Goal: Use online tool/utility: Utilize a website feature to perform a specific function

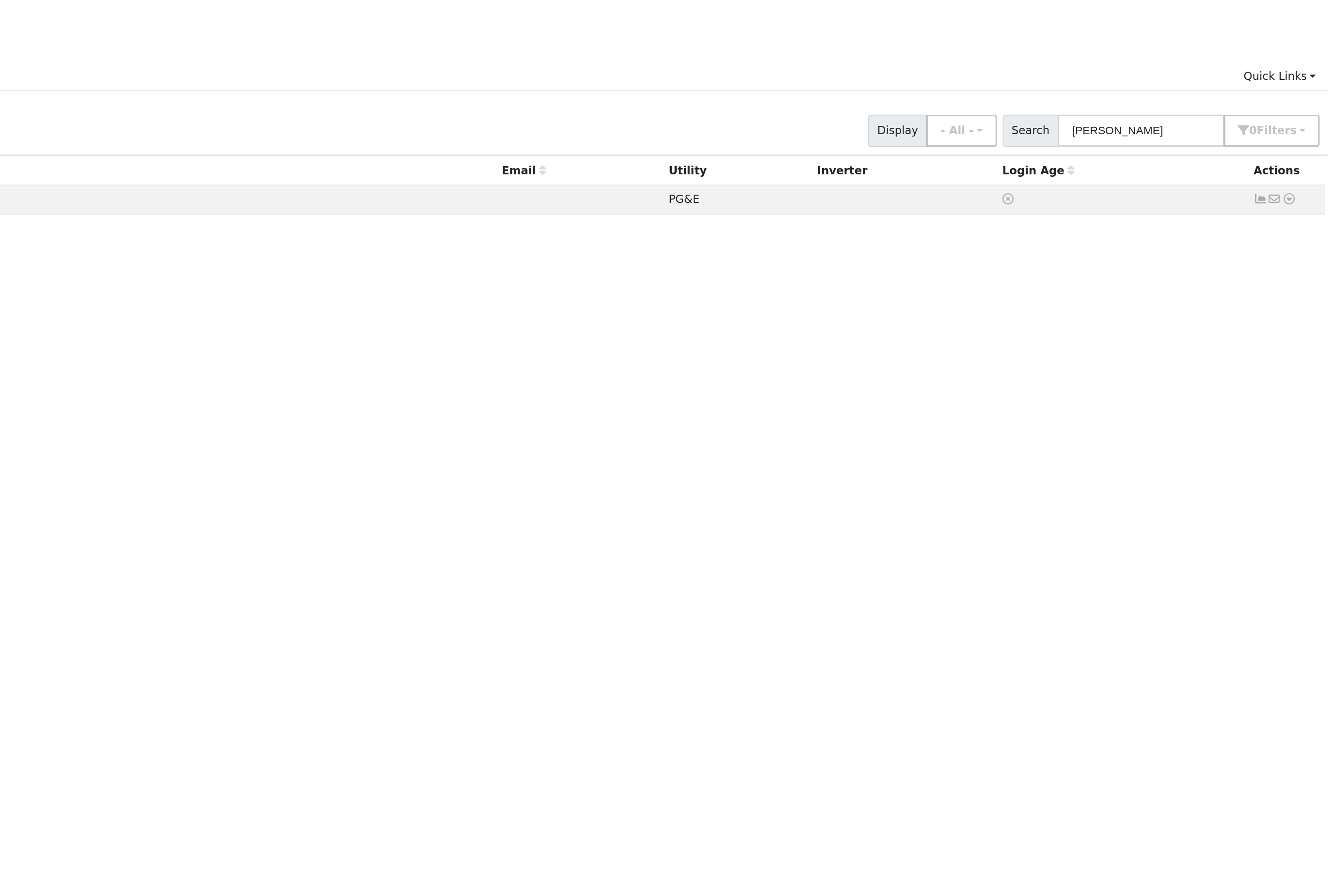
type input "darin"
click at [1296, 146] on icon at bounding box center [1300, 150] width 9 height 7
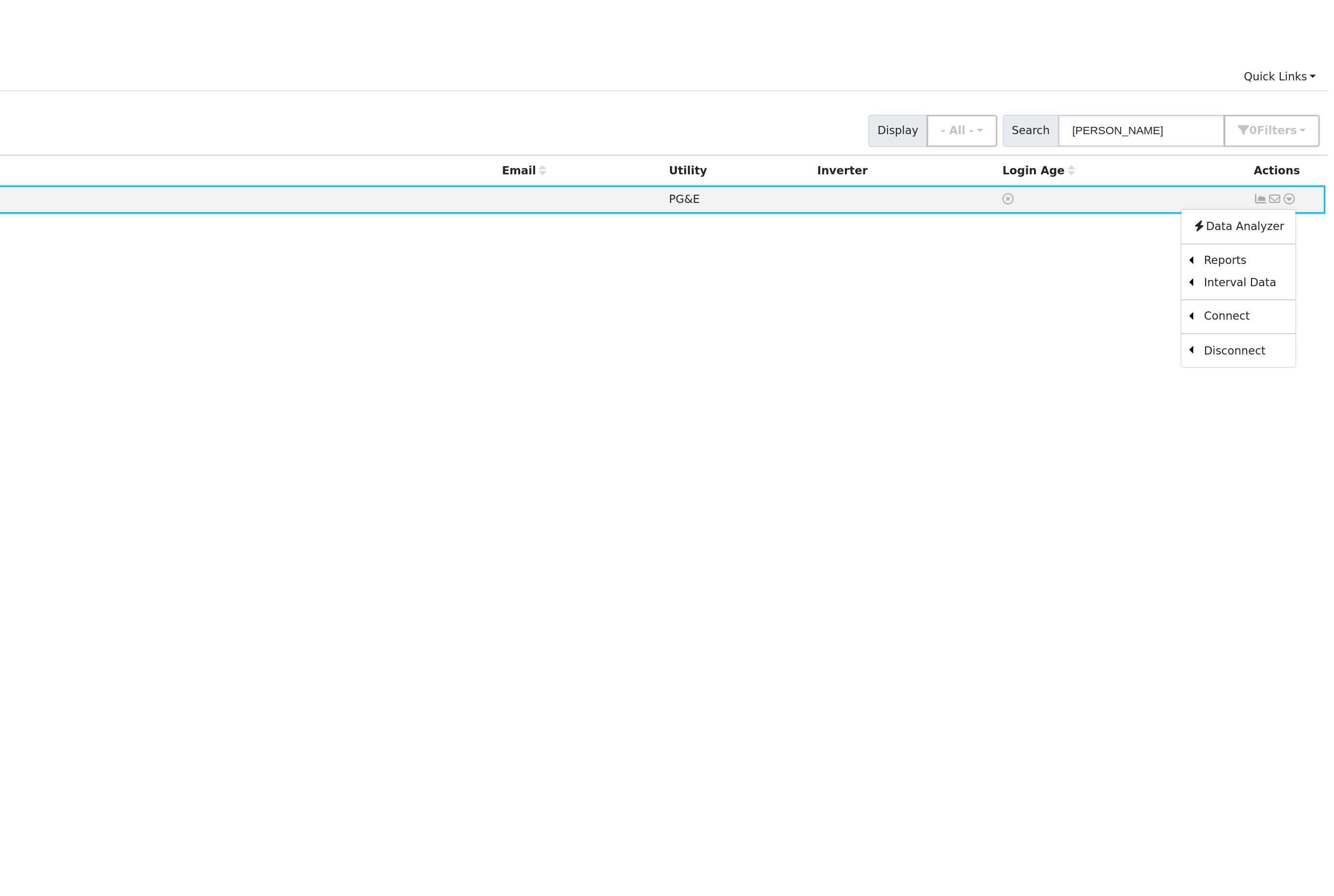
click at [0, 0] on link "Scenario" at bounding box center [0, 0] width 0 height 0
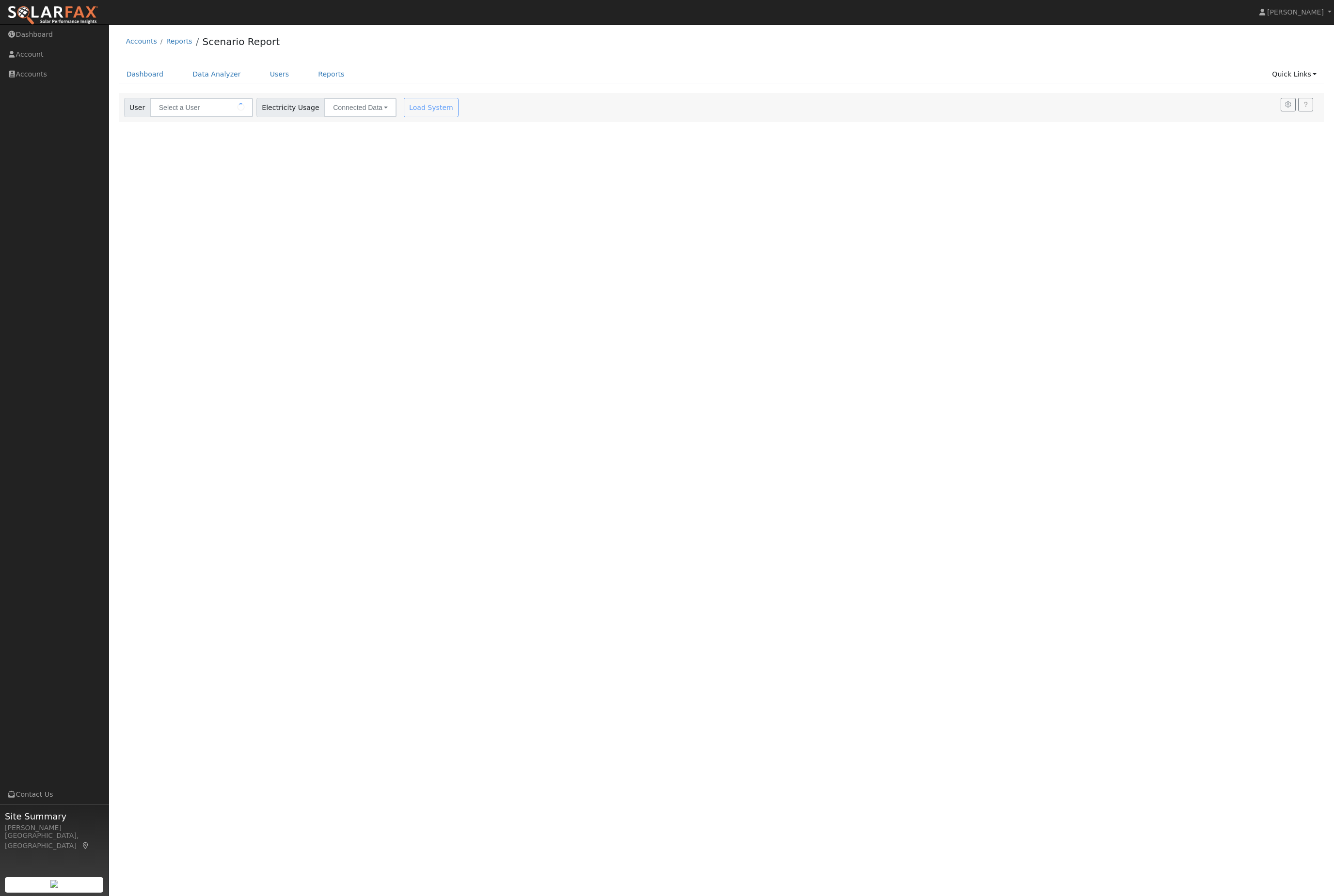
type input "[PERSON_NAME]"
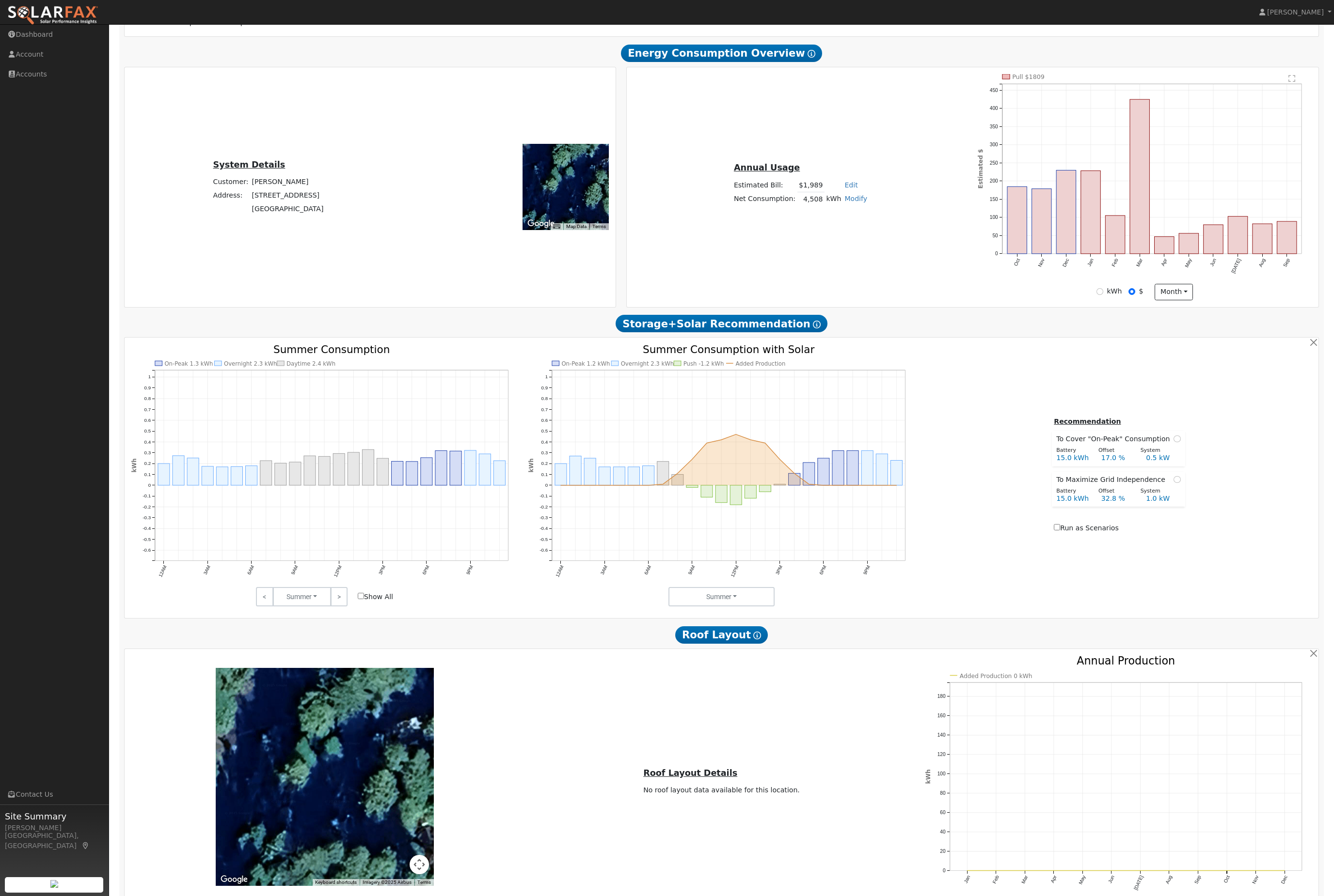
scroll to position [316, 0]
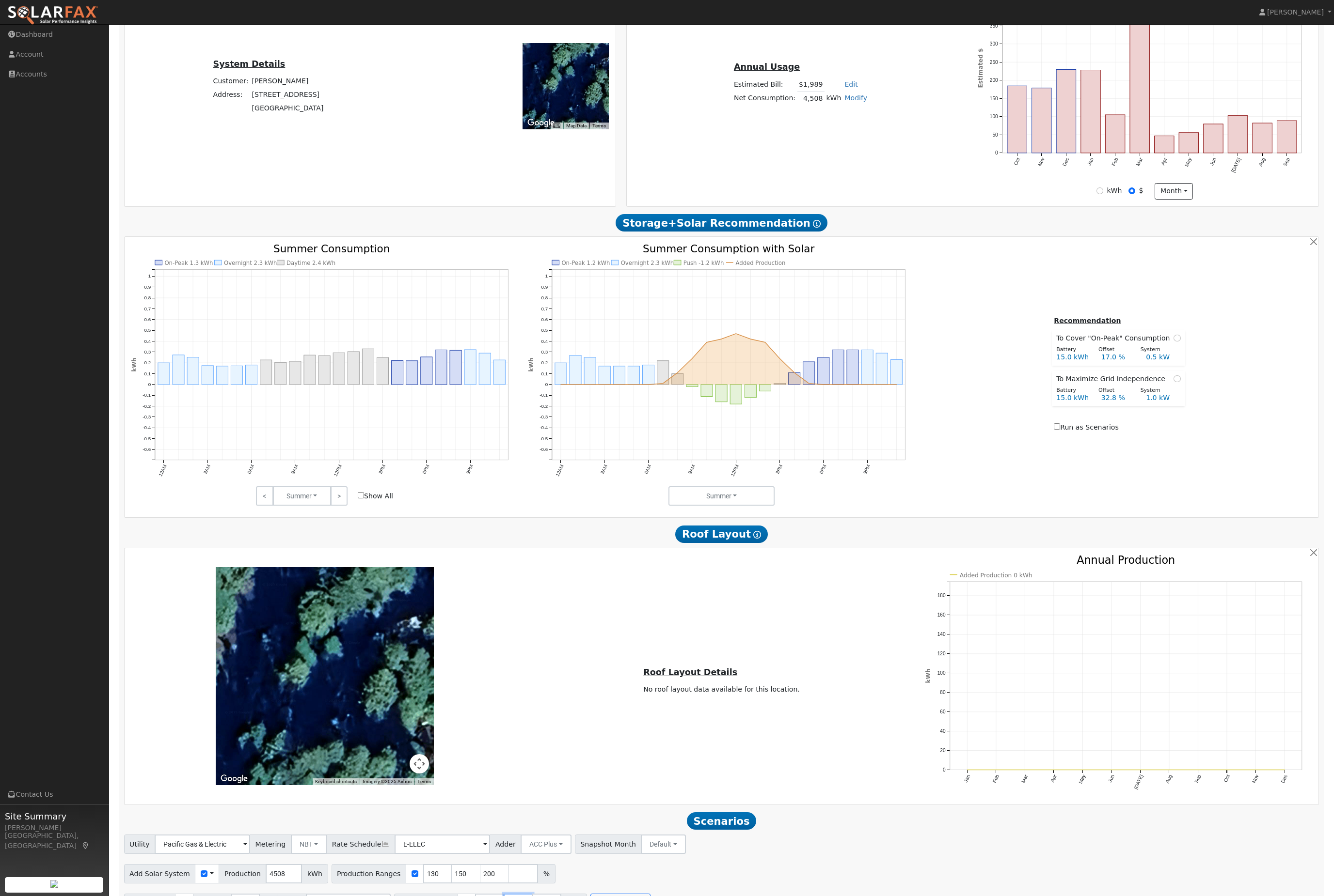
click at [533, 896] on input "30" at bounding box center [518, 903] width 29 height 19
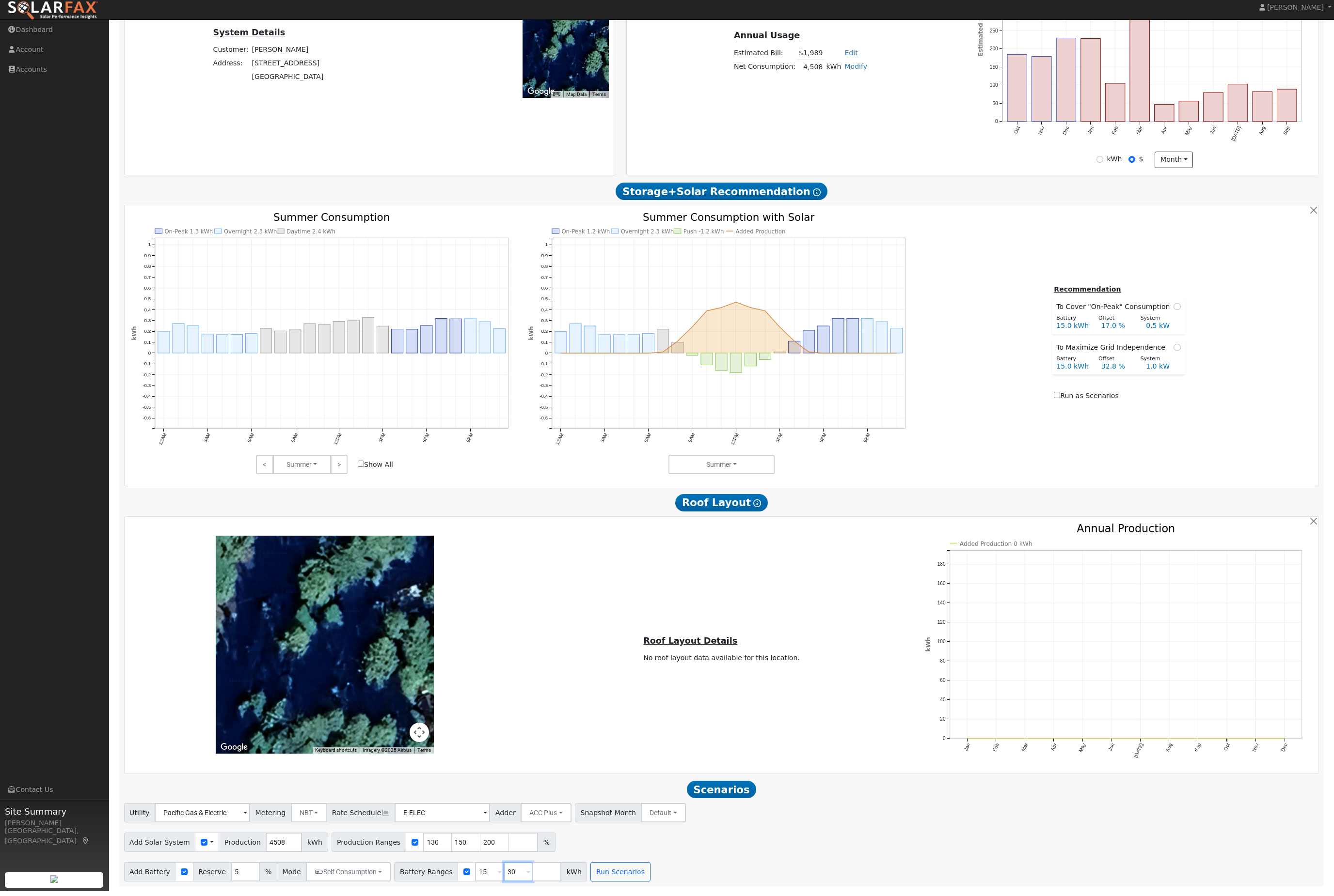
type input "3"
click at [504, 867] on input "15" at bounding box center [489, 876] width 29 height 19
type input "1"
type input "13.5"
click at [621, 867] on button "Run Scenarios" at bounding box center [591, 876] width 60 height 19
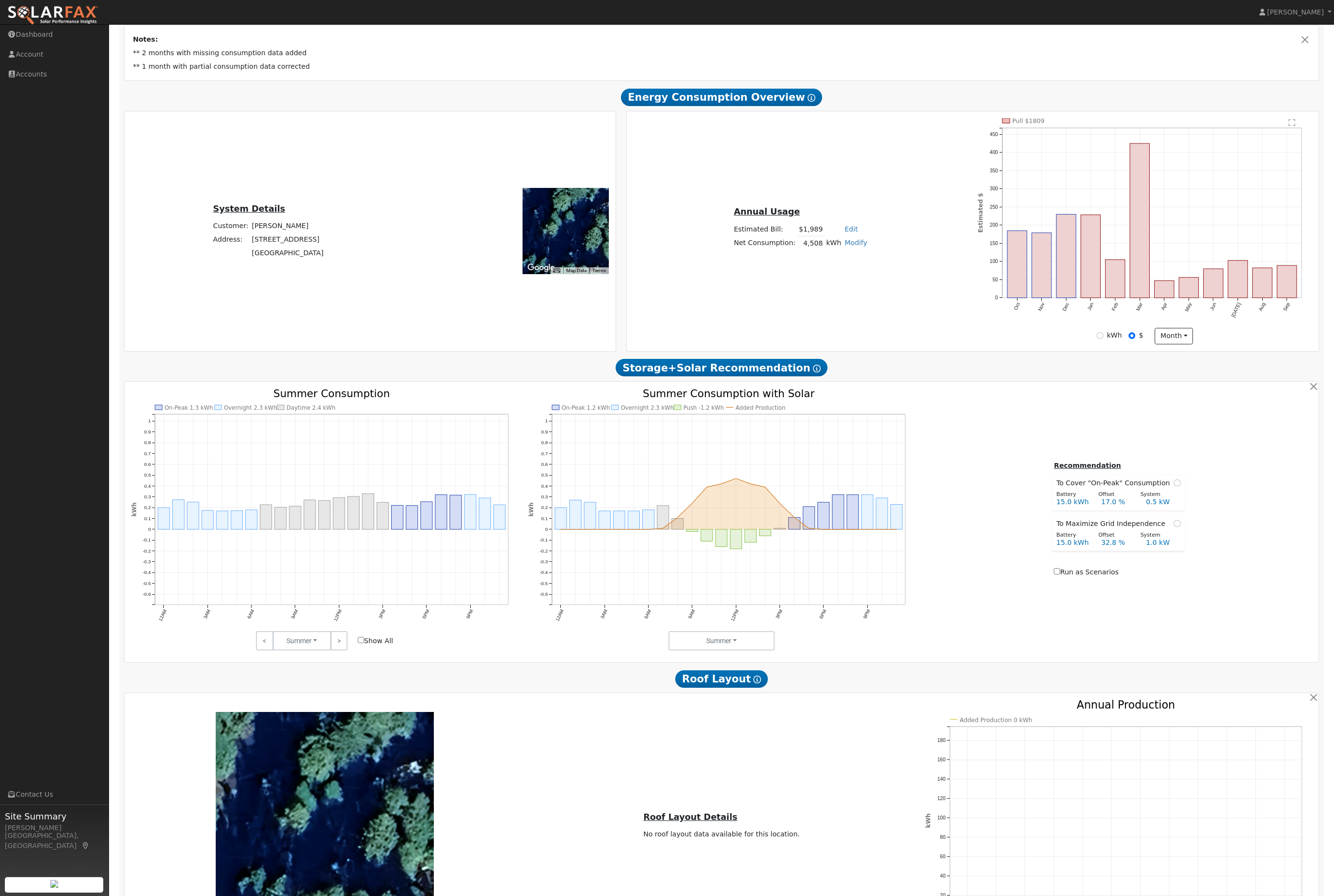
scroll to position [171, 0]
type input "4.5"
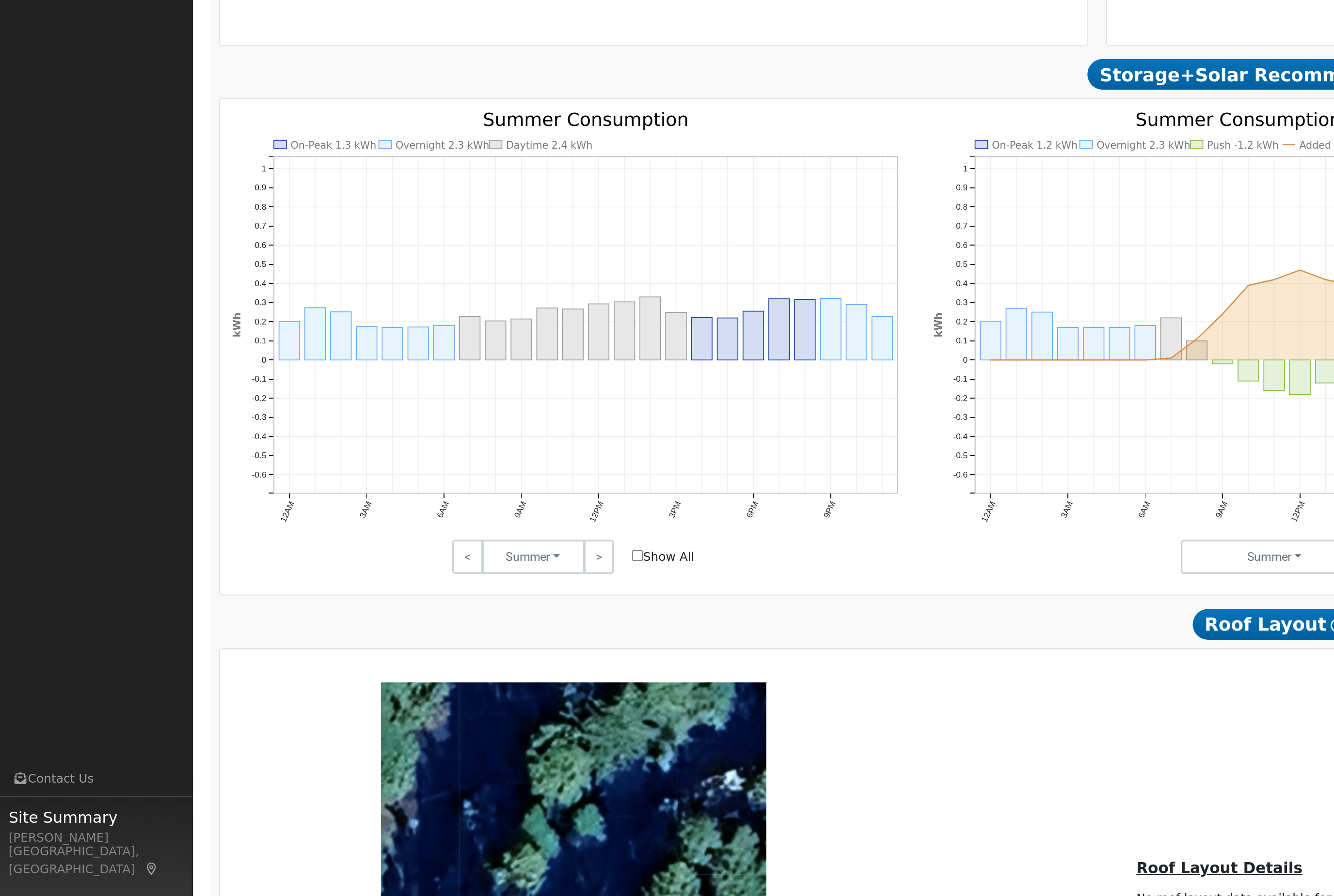
scroll to position [143, 0]
click at [364, 664] on input "Show All" at bounding box center [361, 668] width 7 height 7
checkbox input "true"
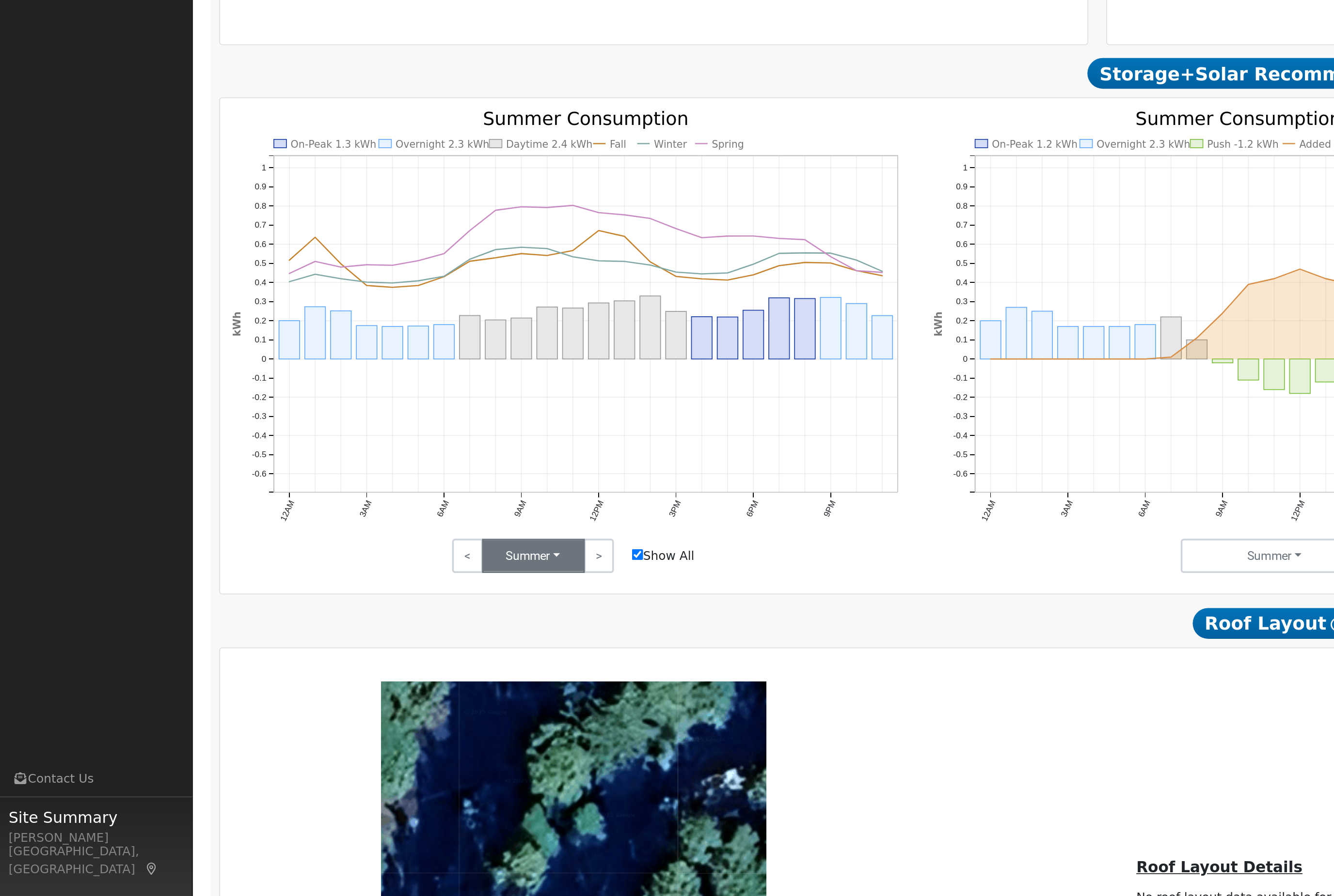
click at [300, 659] on button "Summer" at bounding box center [302, 668] width 58 height 19
click at [291, 710] on link "Winter" at bounding box center [307, 717] width 68 height 13
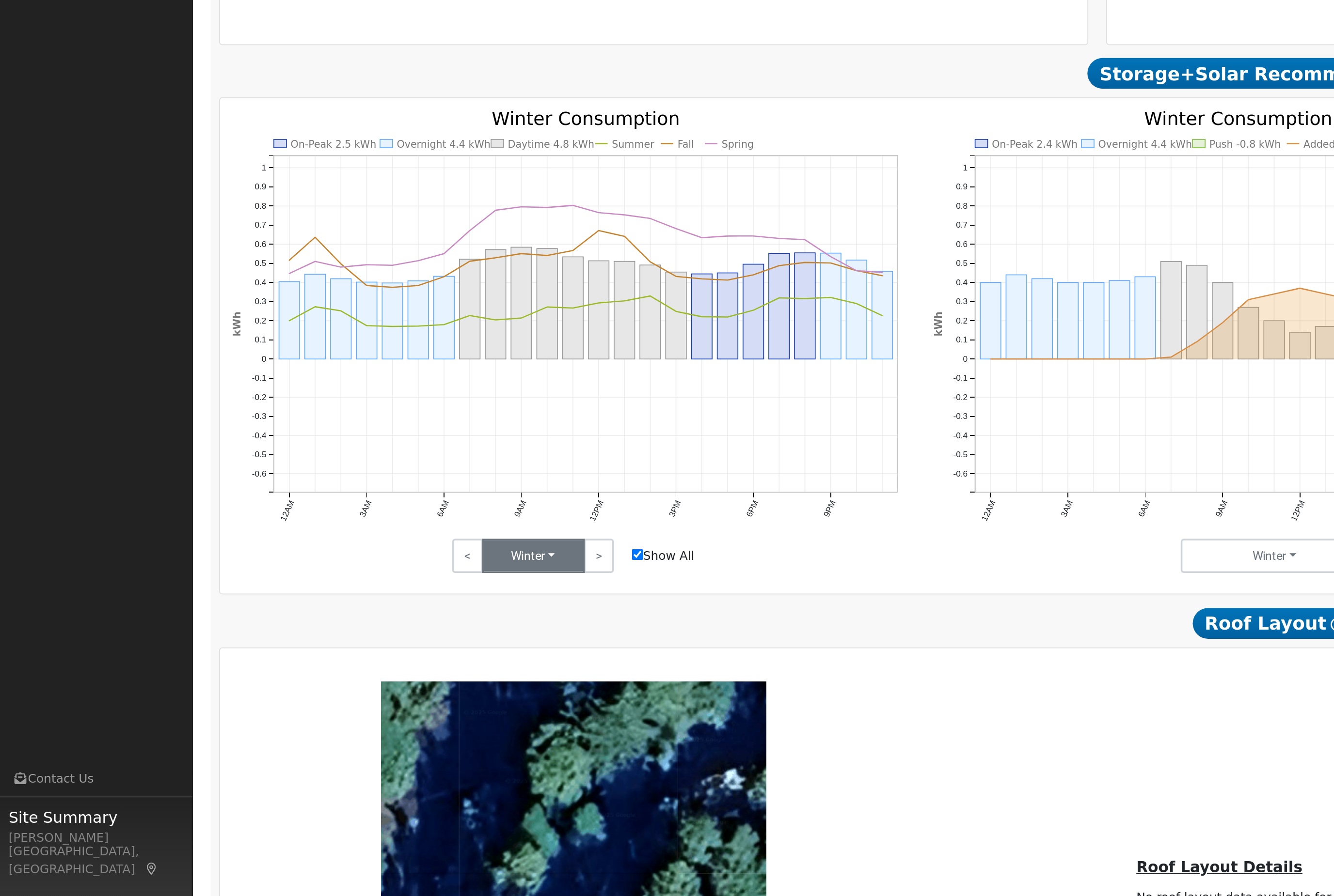
click at [317, 659] on button "Winter" at bounding box center [302, 668] width 58 height 19
click at [303, 697] on link "Fall" at bounding box center [307, 703] width 68 height 13
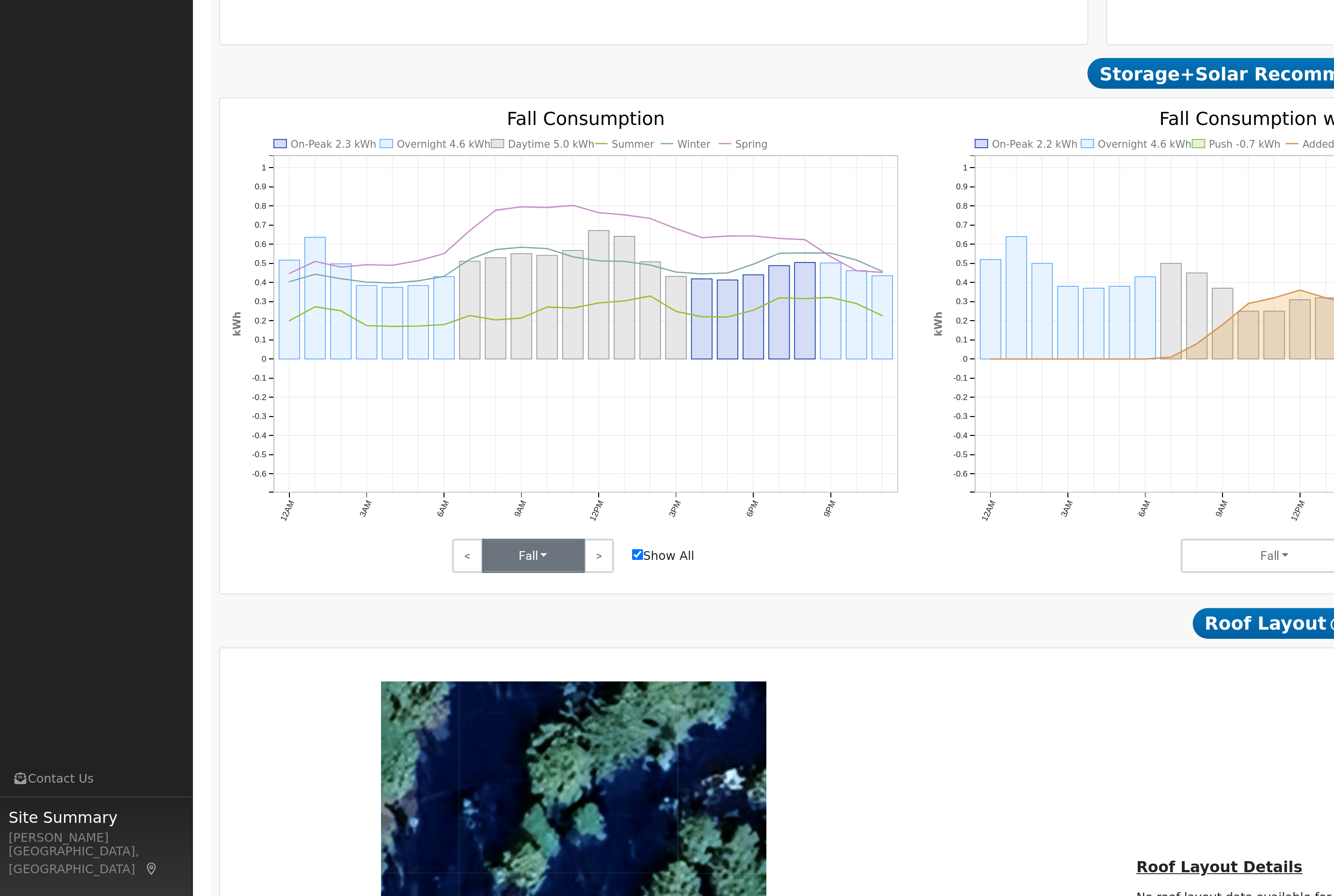
click at [306, 659] on button "Fall" at bounding box center [302, 668] width 58 height 19
click at [283, 724] on link "Spring" at bounding box center [307, 731] width 68 height 13
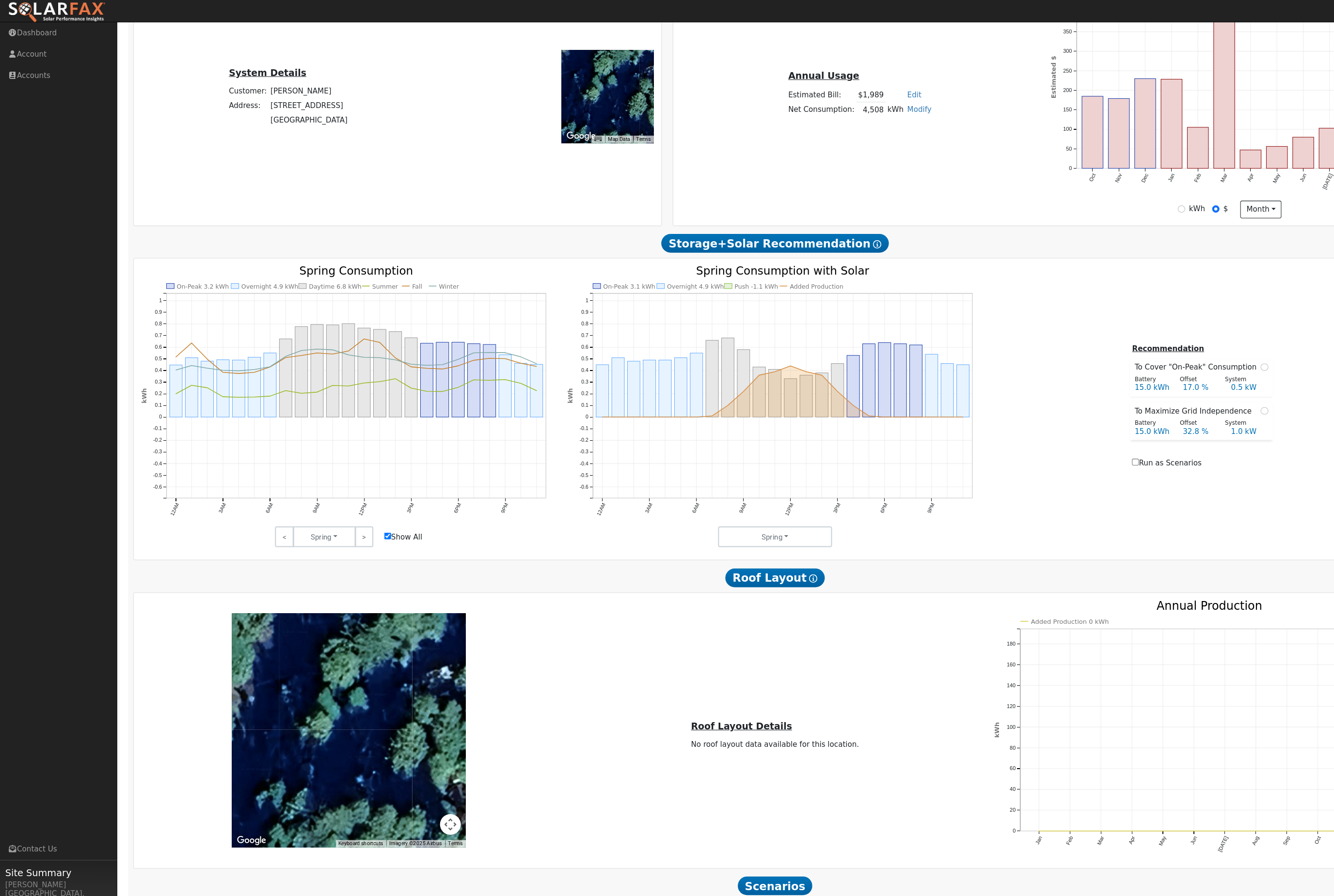
scroll to position [308, 0]
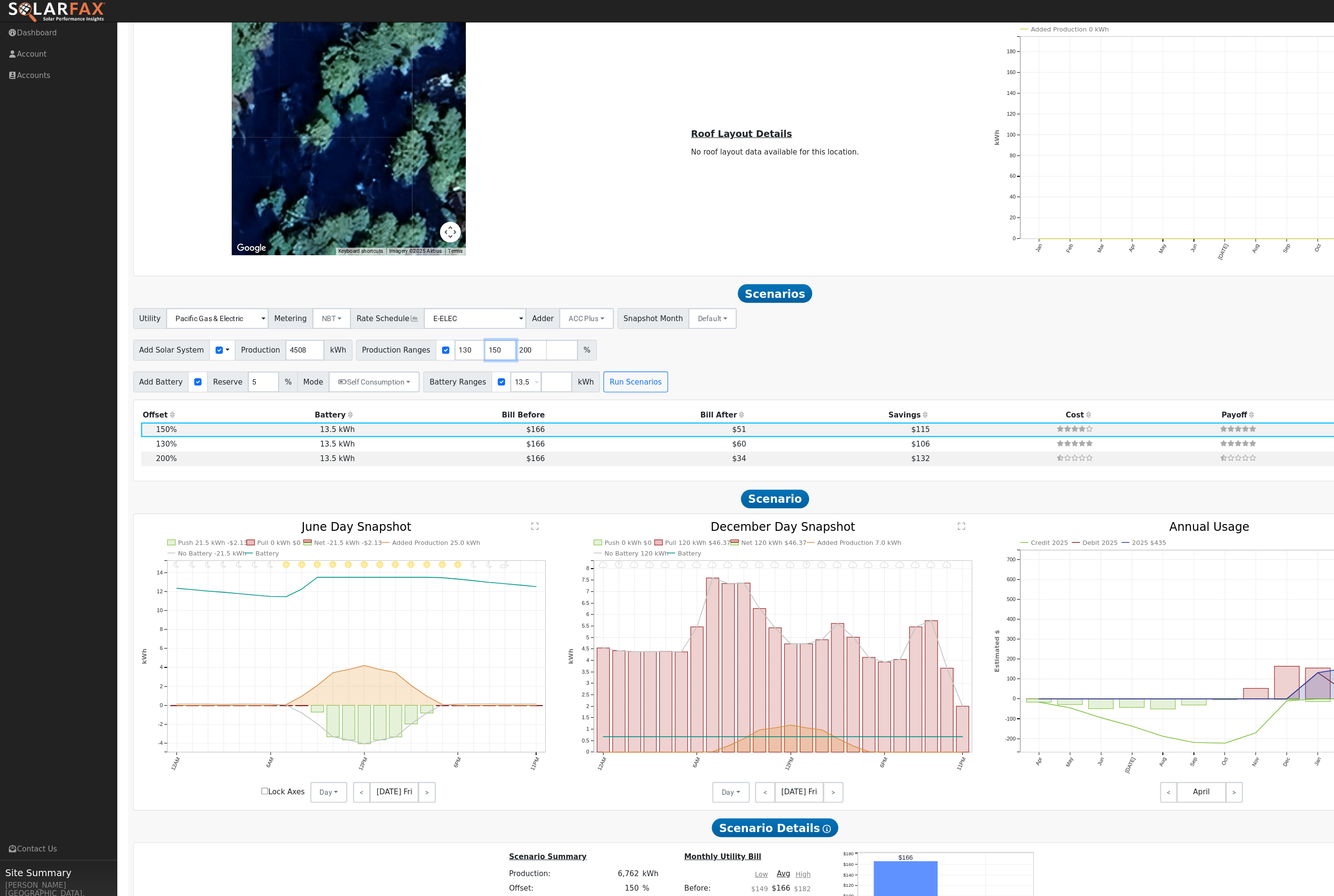
click at [481, 339] on input "150" at bounding box center [466, 330] width 29 height 19
type input "200"
click at [459, 310] on input "E-ELEC" at bounding box center [442, 300] width 95 height 19
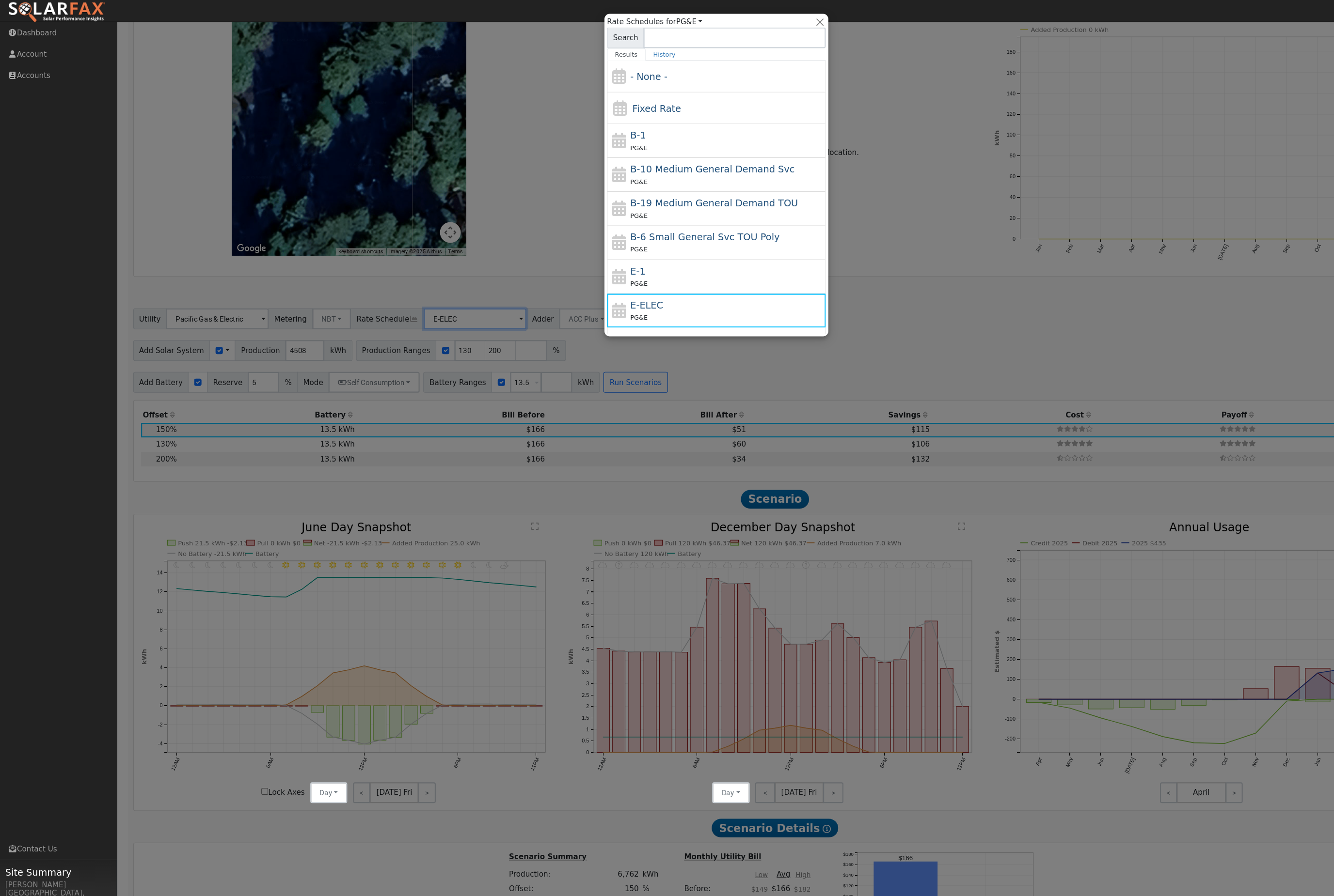
click at [448, 380] on div at bounding box center [667, 448] width 1334 height 896
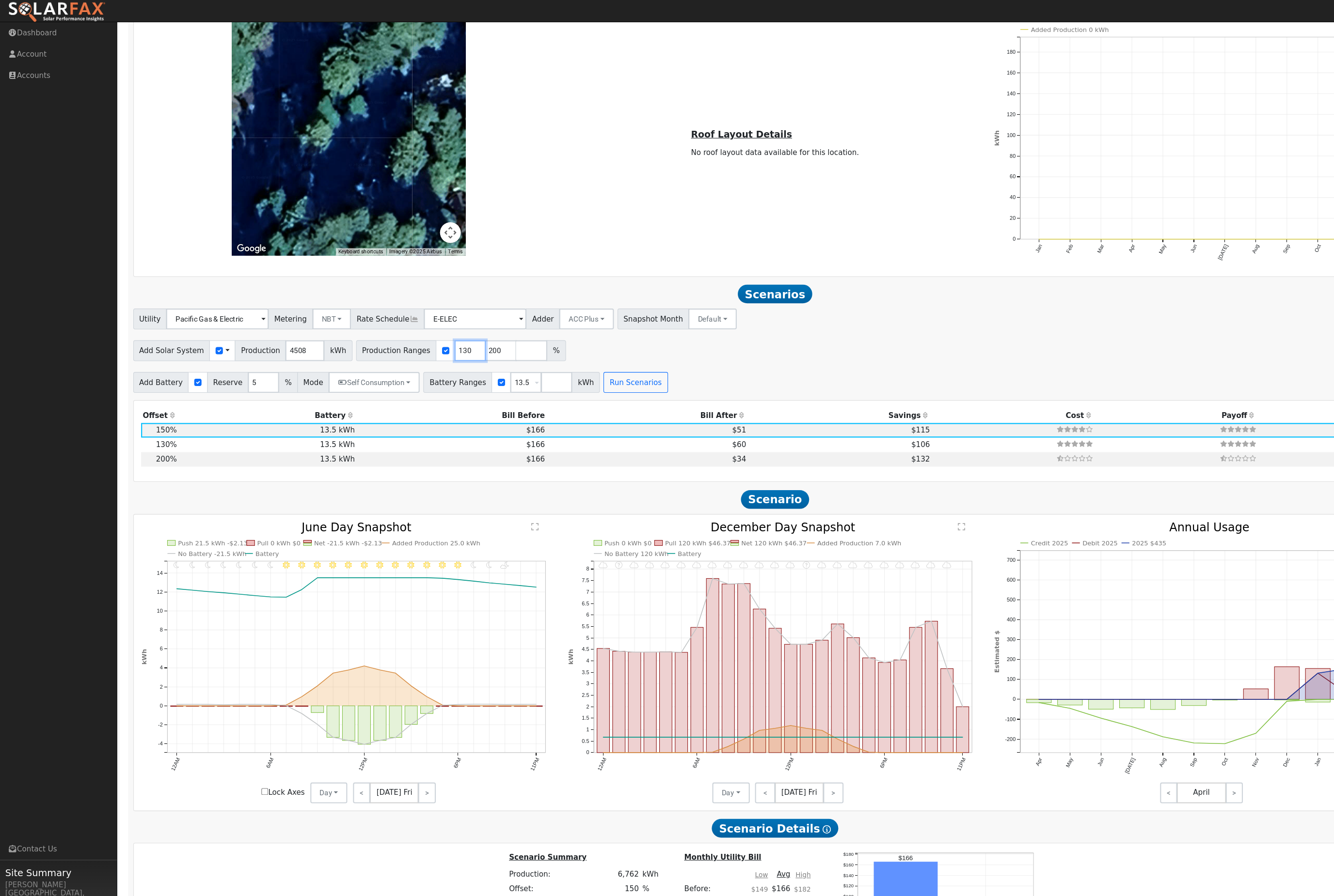
click at [452, 340] on input "130" at bounding box center [438, 330] width 29 height 19
type input "200"
click at [621, 370] on button "Run Scenarios" at bounding box center [591, 359] width 60 height 19
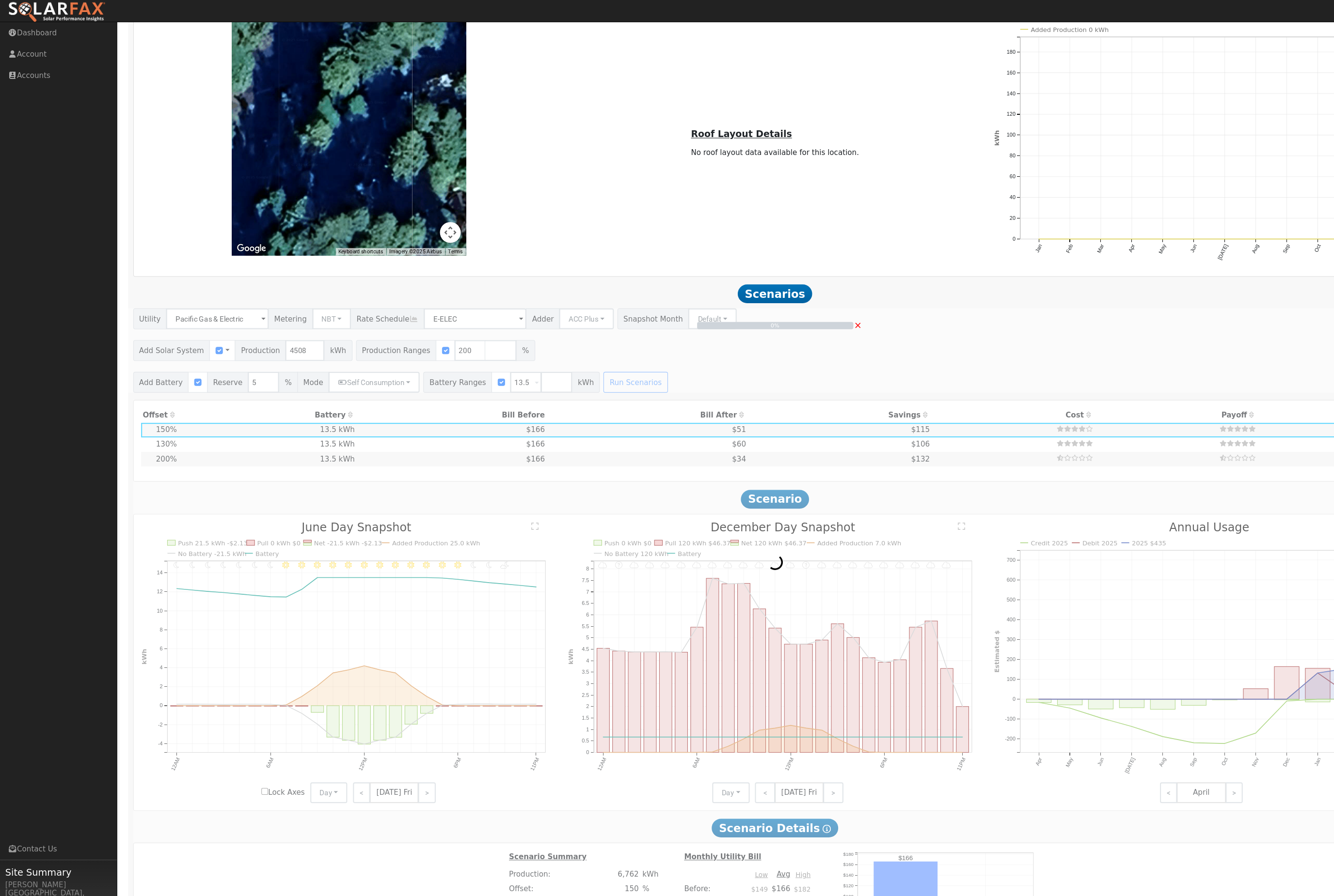
scroll to position [860, 0]
type input "6.0"
type input "$22,239"
type input "$10,857"
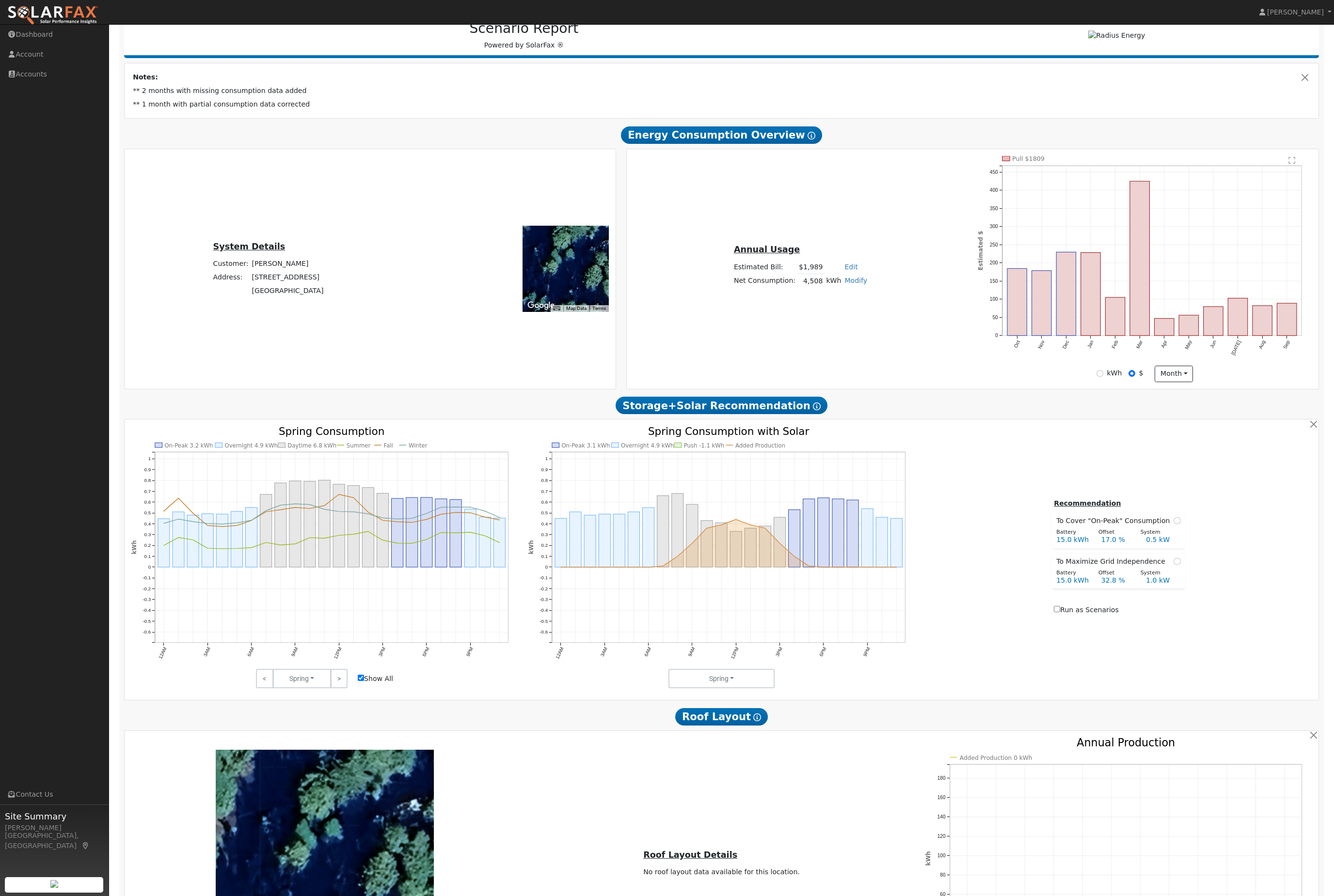
scroll to position [102, 0]
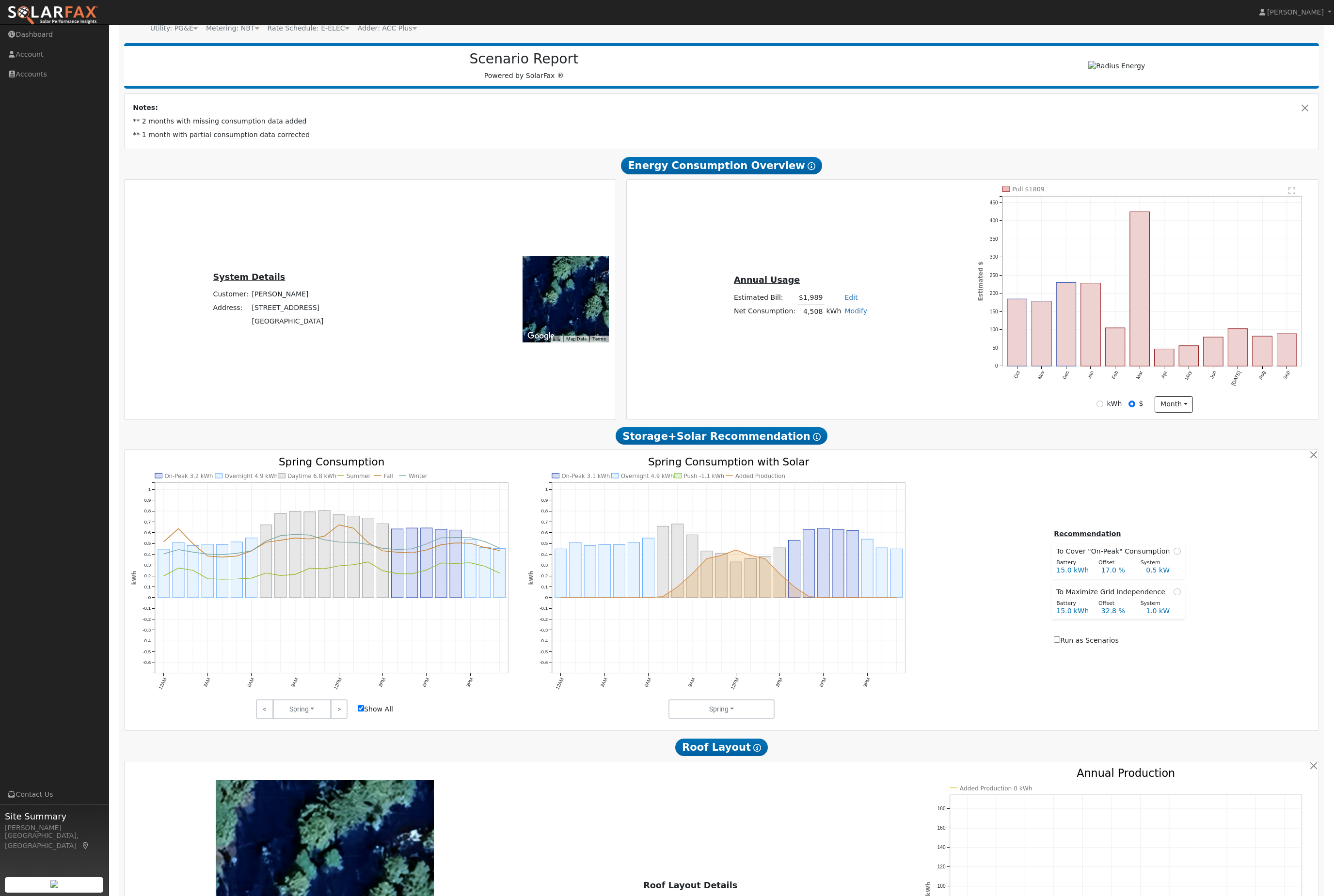
click at [356, 715] on span "Show All" at bounding box center [375, 709] width 46 height 10
click at [368, 715] on icon "On-Peak 3.2 kWh Overnight 4.9 kWh Daytime 6.8 kWh Summer Fall Winter 12AM 3AM 6…" at bounding box center [324, 585] width 387 height 257
click at [364, 711] on input "Show All" at bounding box center [361, 709] width 7 height 7
checkbox input "false"
click at [734, 719] on button "Spring" at bounding box center [722, 709] width 106 height 19
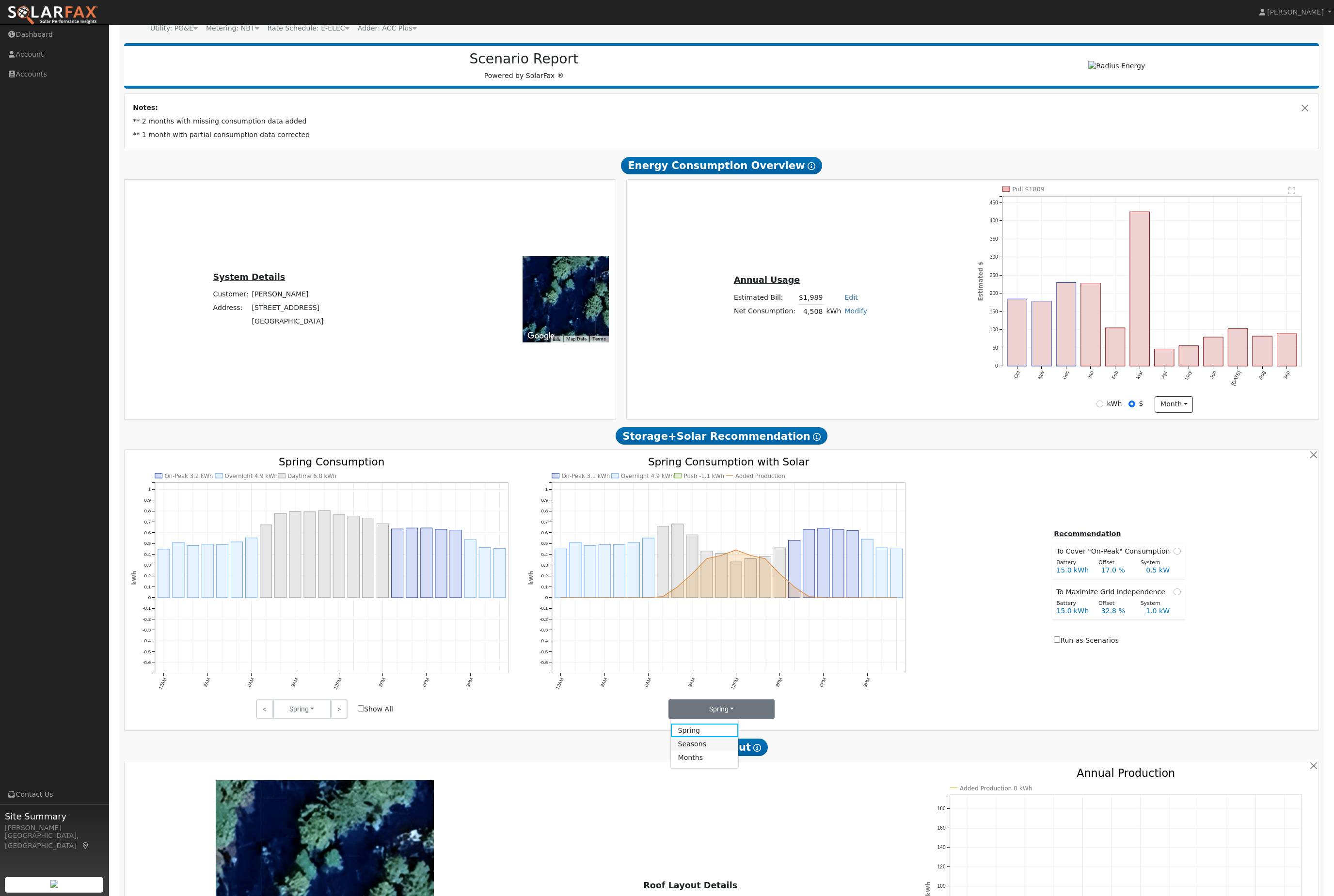
click at [719, 751] on link "Seasons" at bounding box center [704, 744] width 68 height 13
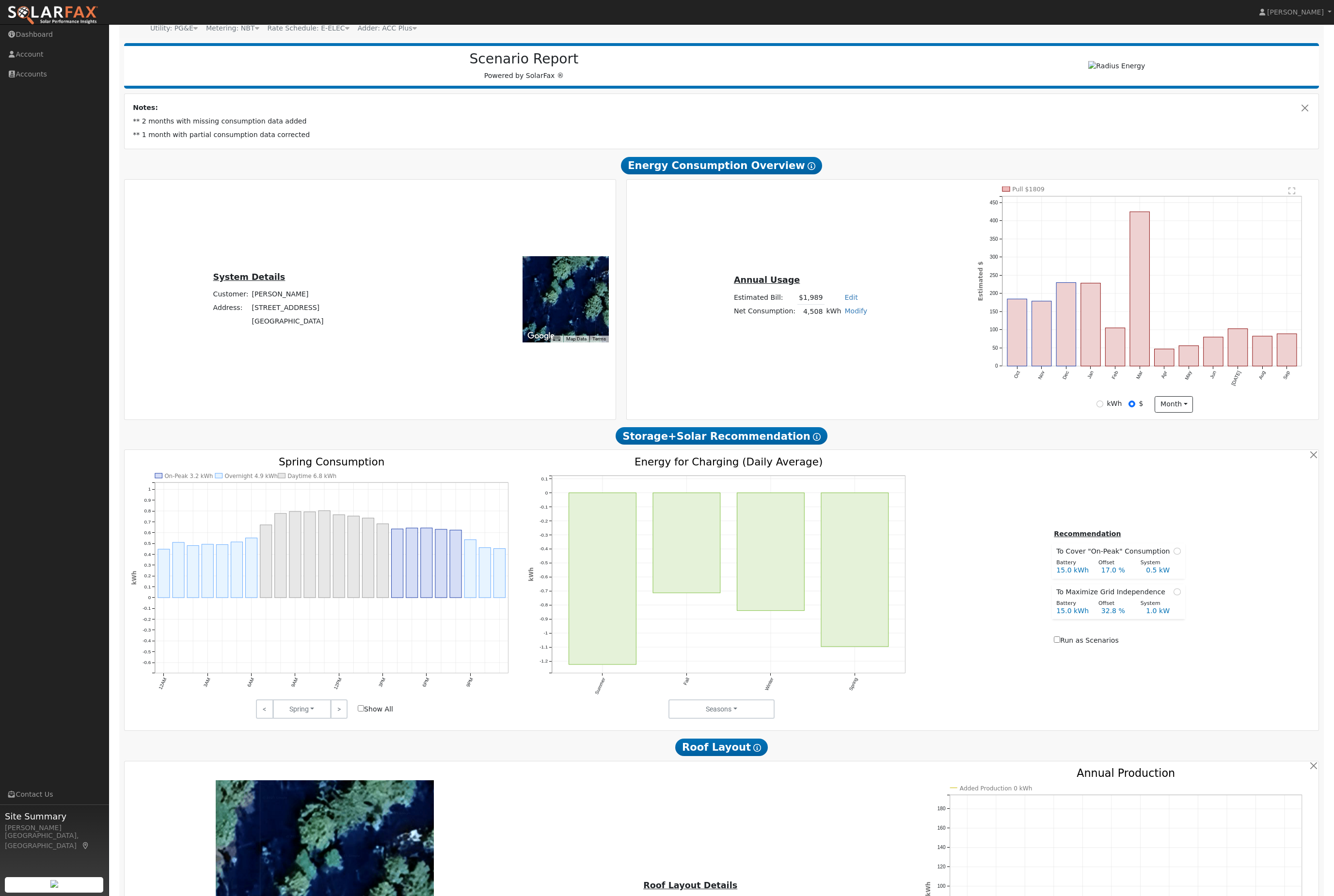
click at [1180, 551] on div "Recommendation To Cover "On-Peak" Consumption Battery Offset System 15.0 kWh 17…" at bounding box center [1118, 588] width 397 height 119
click at [1183, 568] on div "Recommendation To Cover "On-Peak" Consumption Battery Offset System 15.0 kWh 17…" at bounding box center [1118, 588] width 397 height 119
click at [1179, 557] on td "To Cover "On-Peak" Consumption" at bounding box center [1118, 550] width 132 height 13
radio input "true"
click at [620, 615] on rect "onclick=""" at bounding box center [602, 579] width 68 height 172
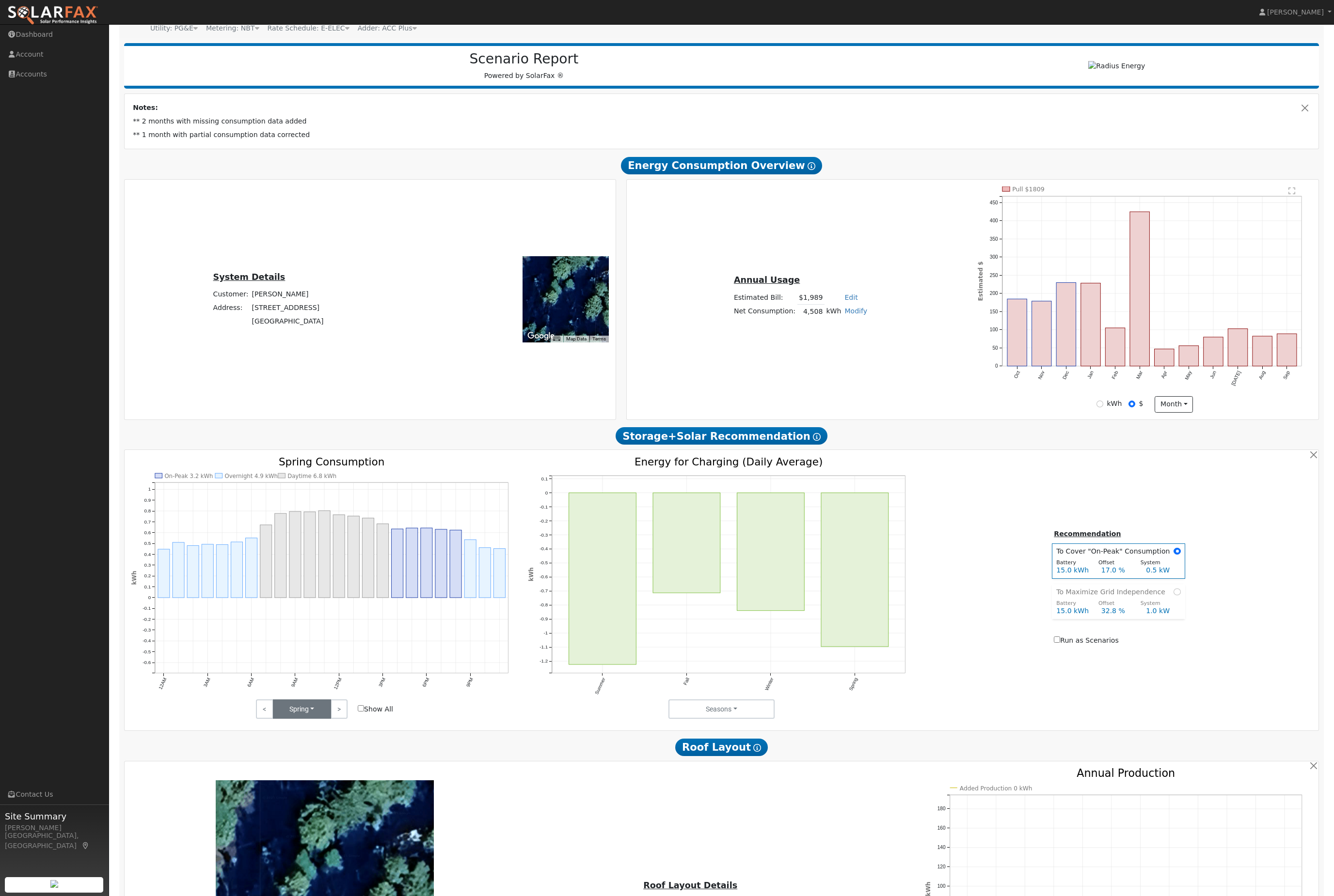
click at [312, 704] on icon "On-Peak 3.2 kWh Overnight 4.9 kWh Daytime 6.8 kWh 12AM 3AM 6AM 9AM 12PM 3PM 6PM…" at bounding box center [324, 585] width 387 height 257
click at [311, 719] on button "Spring" at bounding box center [302, 709] width 58 height 19
click at [314, 764] on link "Winter" at bounding box center [307, 758] width 68 height 13
click at [297, 715] on icon "On-Peak 2.5 kWh Overnight 4.4 kWh Daytime 4.8 kWh 12AM 3AM 6AM 9AM 12PM 3PM 6PM…" at bounding box center [324, 585] width 387 height 257
click at [299, 719] on button "Winter" at bounding box center [302, 709] width 58 height 19
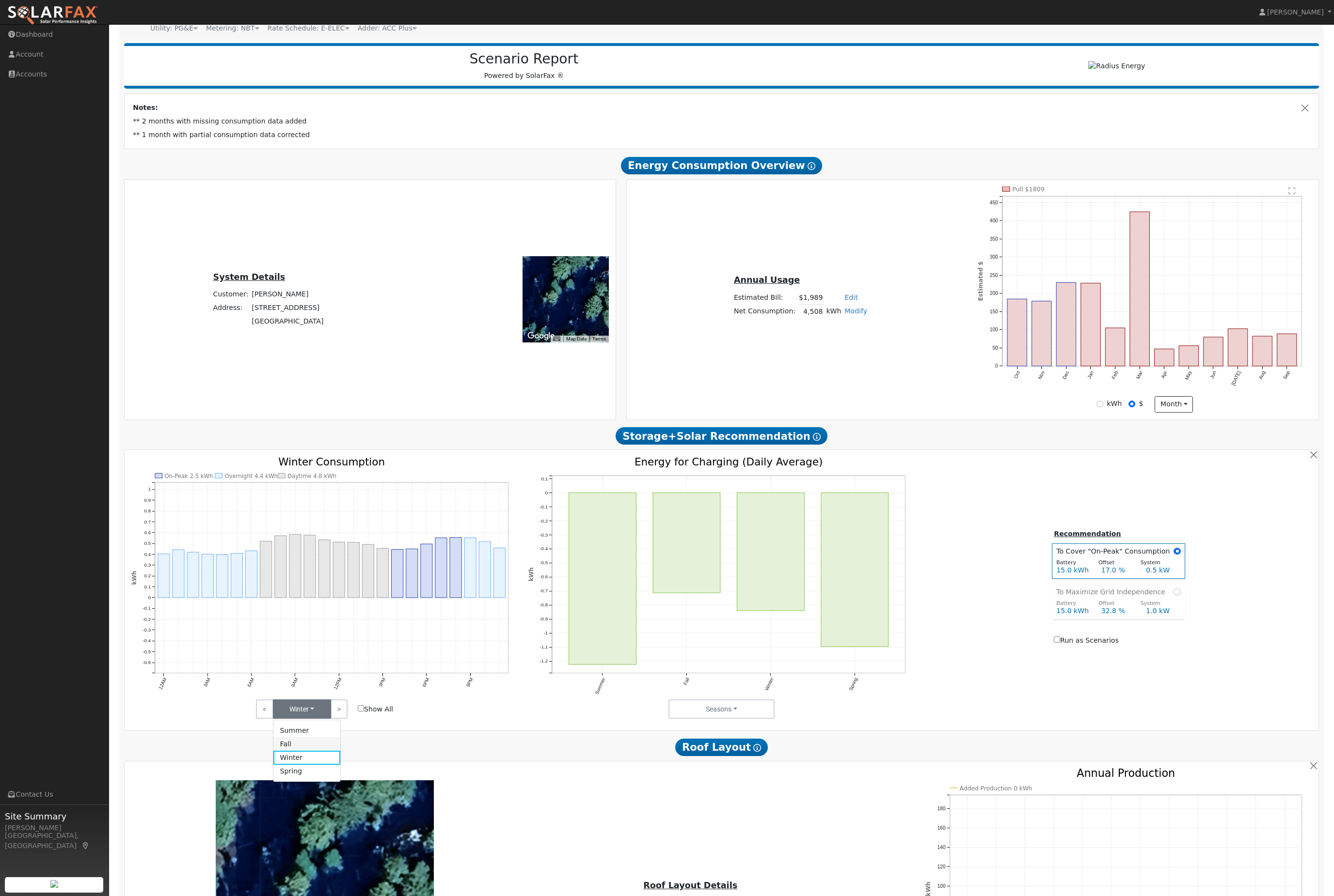
click at [303, 751] on link "Fall" at bounding box center [307, 744] width 68 height 13
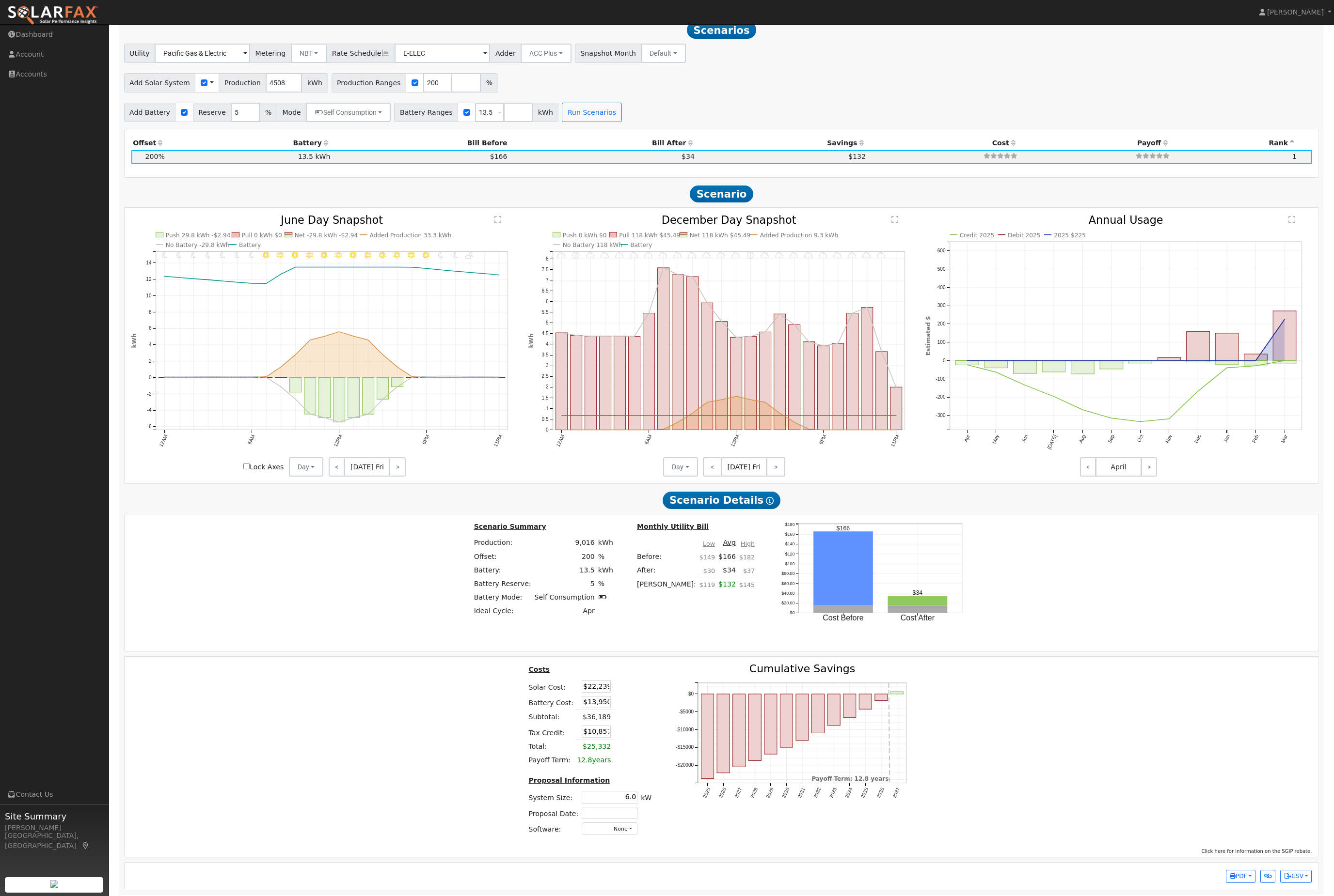
scroll to position [1069, 0]
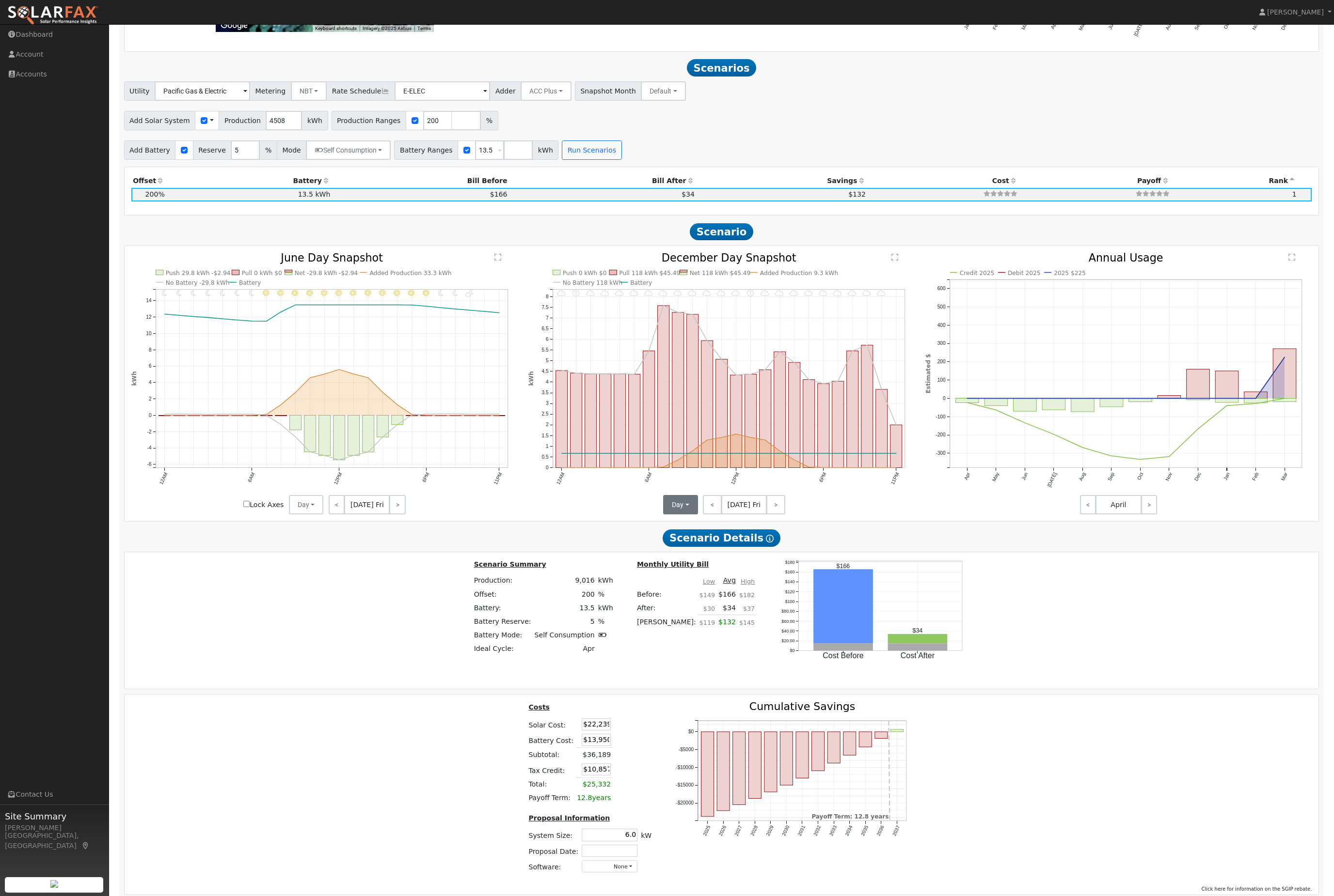
click at [690, 514] on button "Day" at bounding box center [680, 504] width 35 height 19
click at [715, 547] on link "Month Average" at bounding box center [699, 539] width 68 height 13
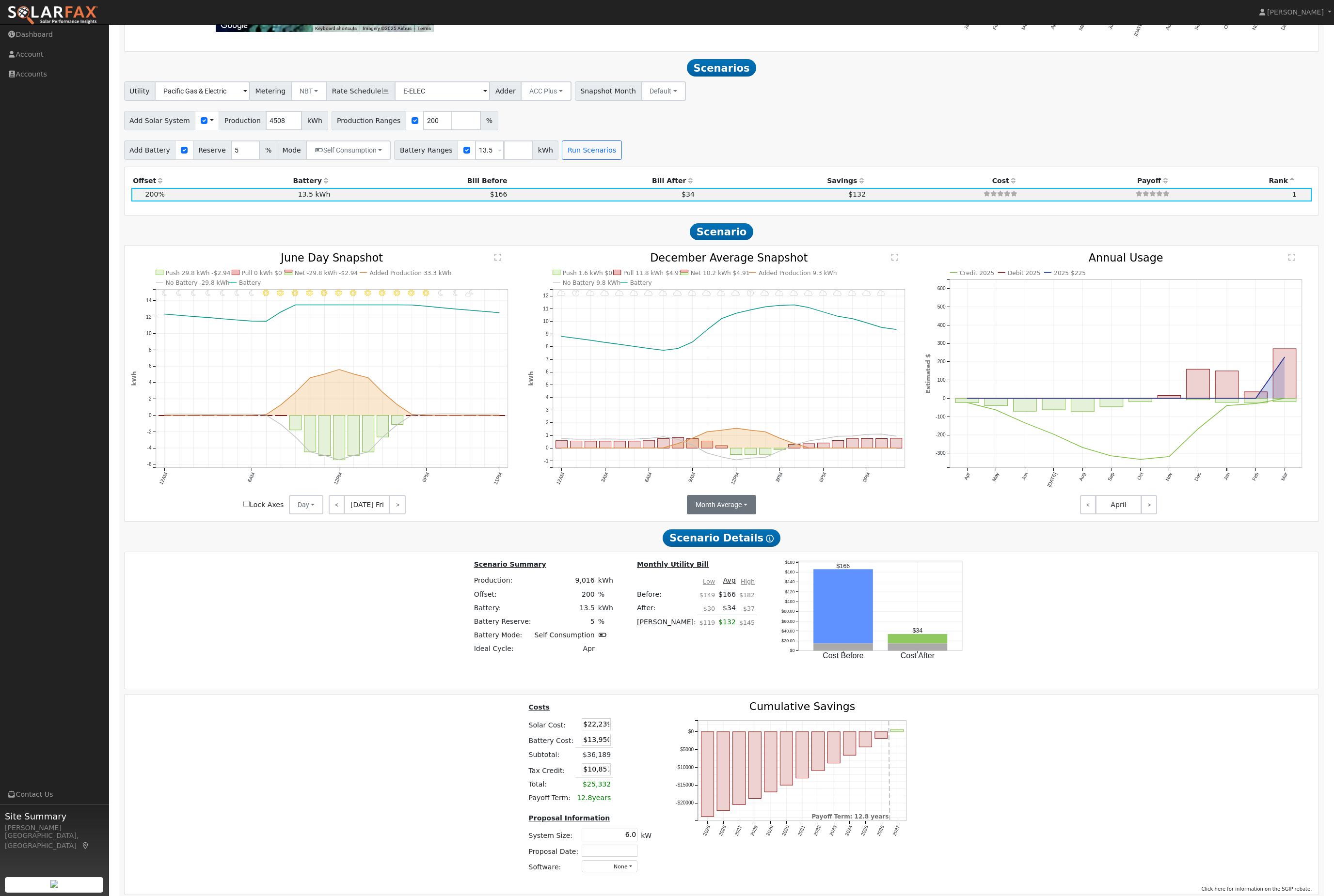
click at [756, 514] on button "Month Average" at bounding box center [721, 504] width 70 height 19
click at [743, 533] on link "Day" at bounding box center [724, 526] width 68 height 13
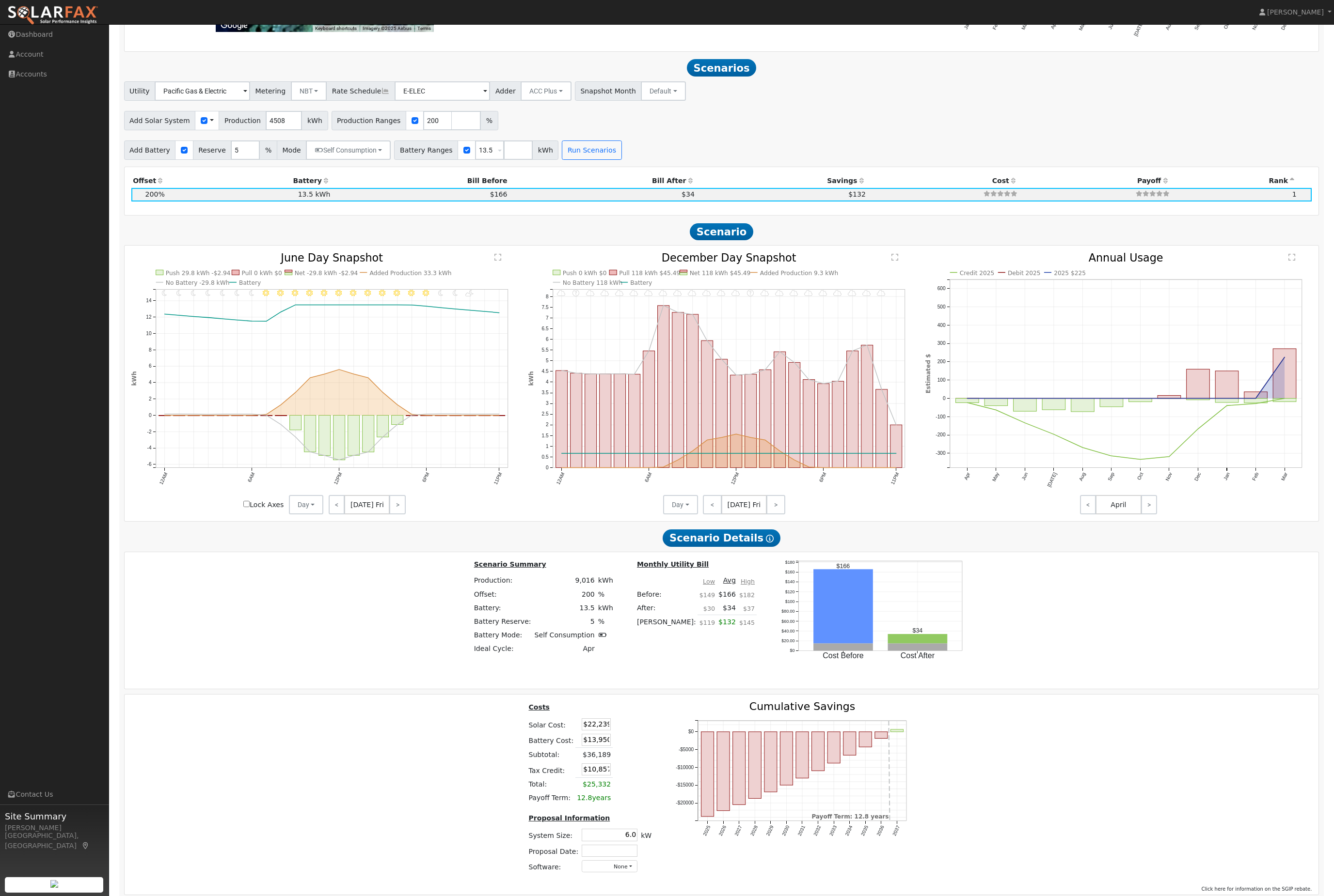
click at [747, 514] on span "Dec 13 Fri" at bounding box center [743, 504] width 46 height 19
click at [696, 514] on button "Day" at bounding box center [680, 504] width 35 height 19
click at [689, 547] on link "Month Average" at bounding box center [699, 539] width 68 height 13
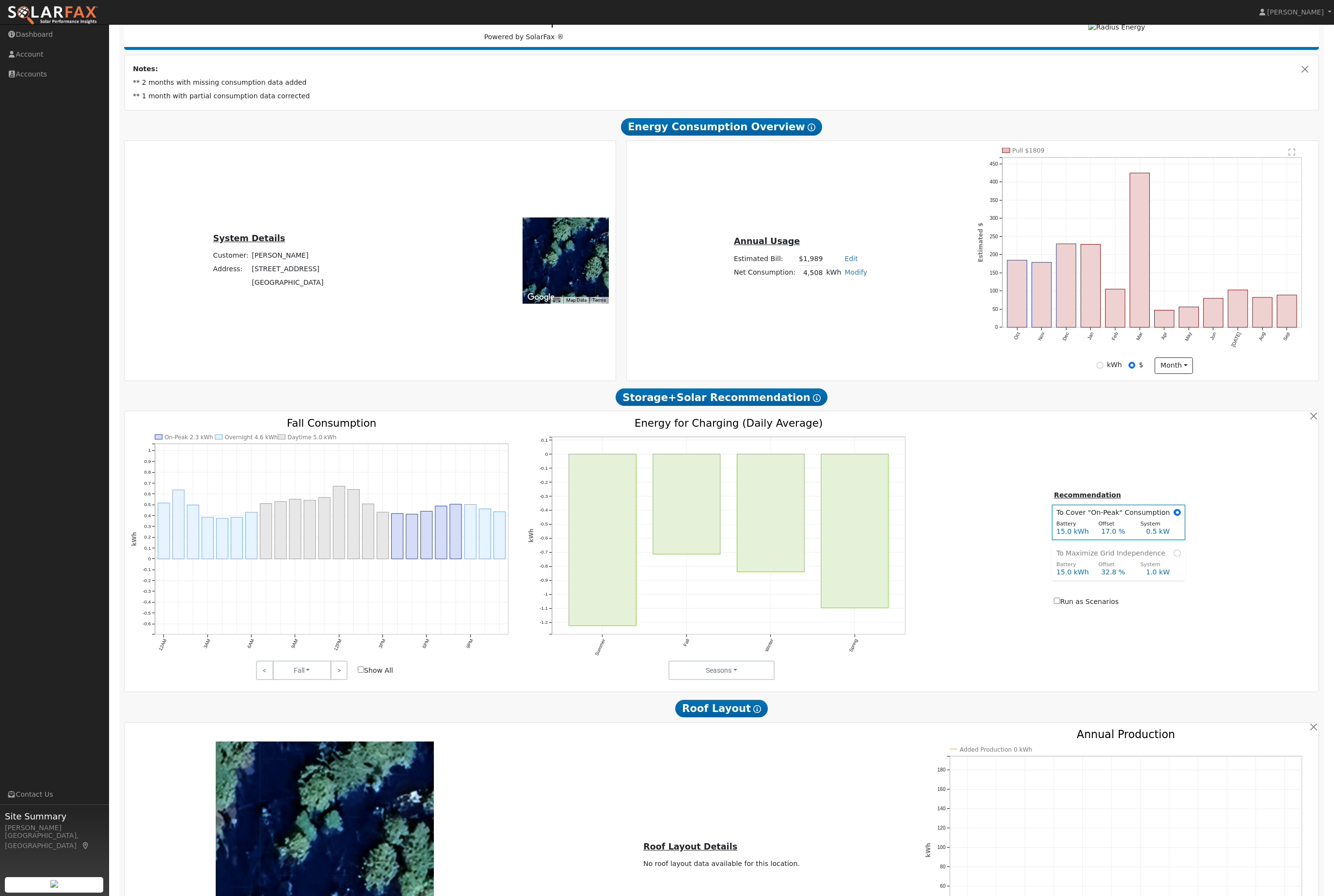
scroll to position [0, 0]
